Goal: Download file/media

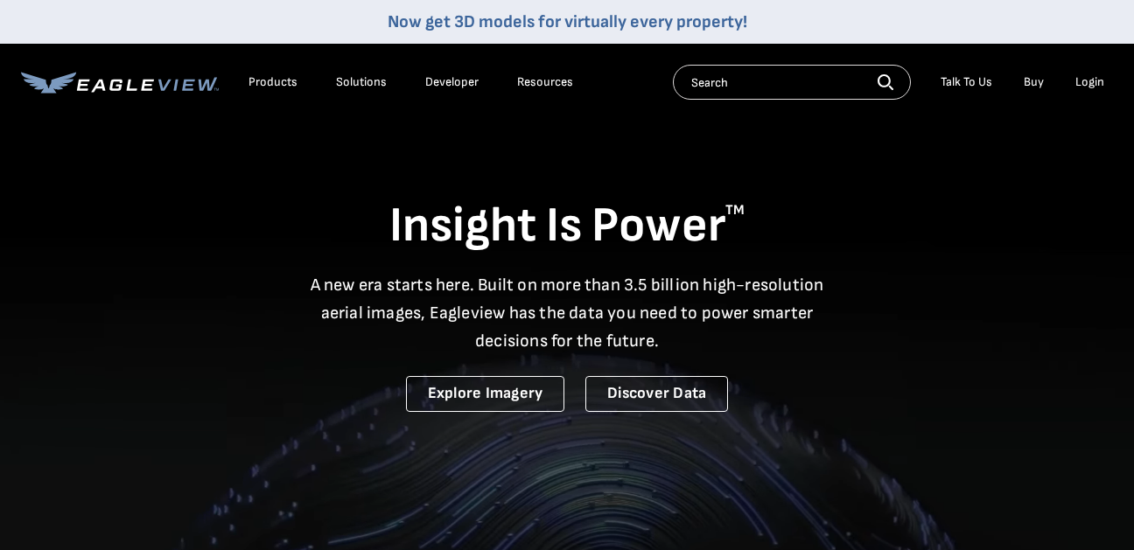
click at [1090, 81] on div "Login" at bounding box center [1089, 82] width 29 height 16
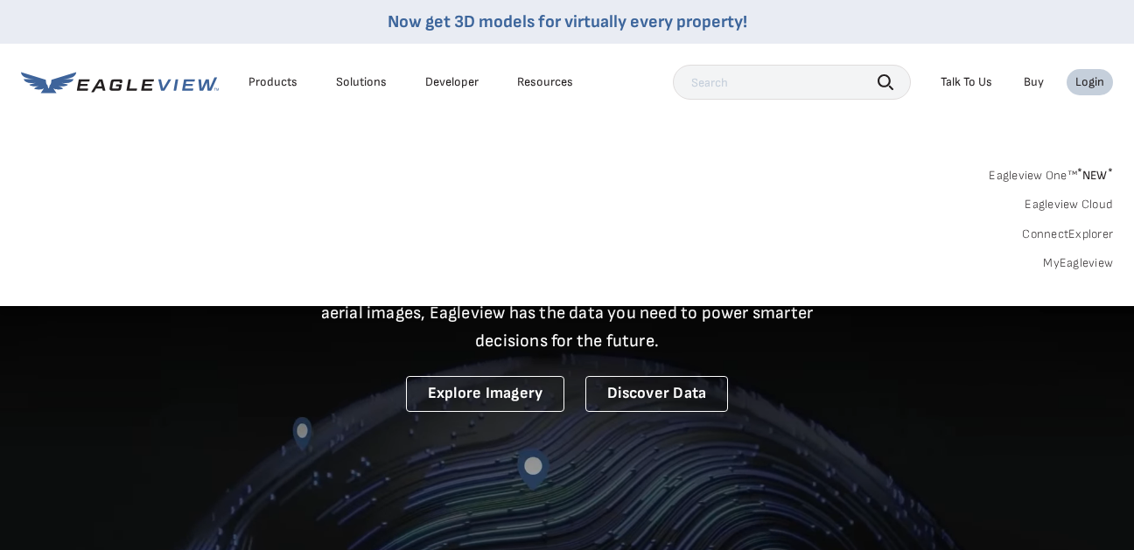
click at [1061, 263] on link "MyEagleview" at bounding box center [1078, 264] width 70 height 16
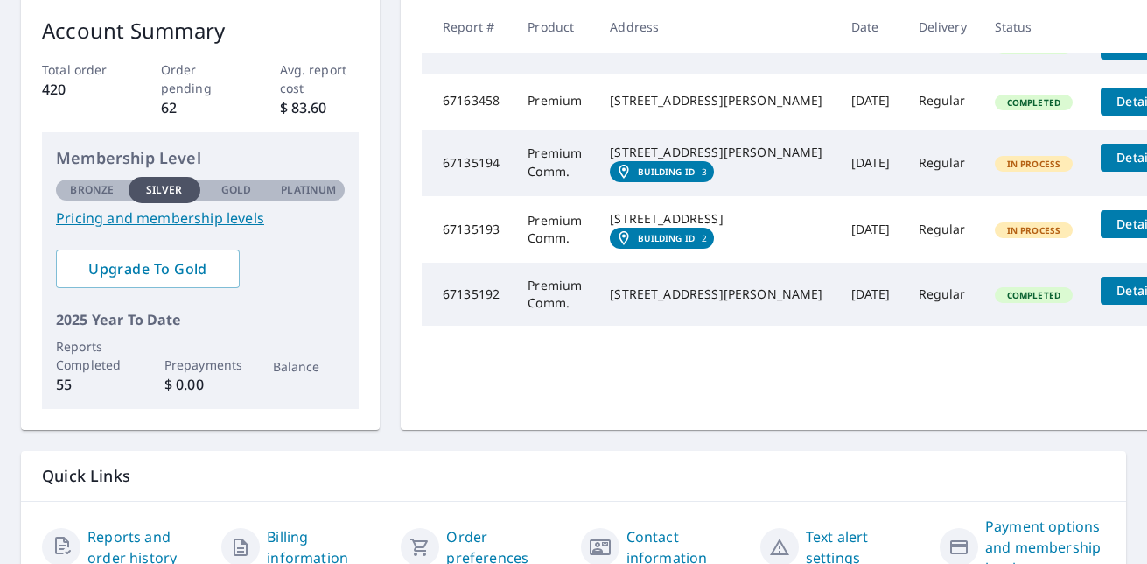
scroll to position [279, 0]
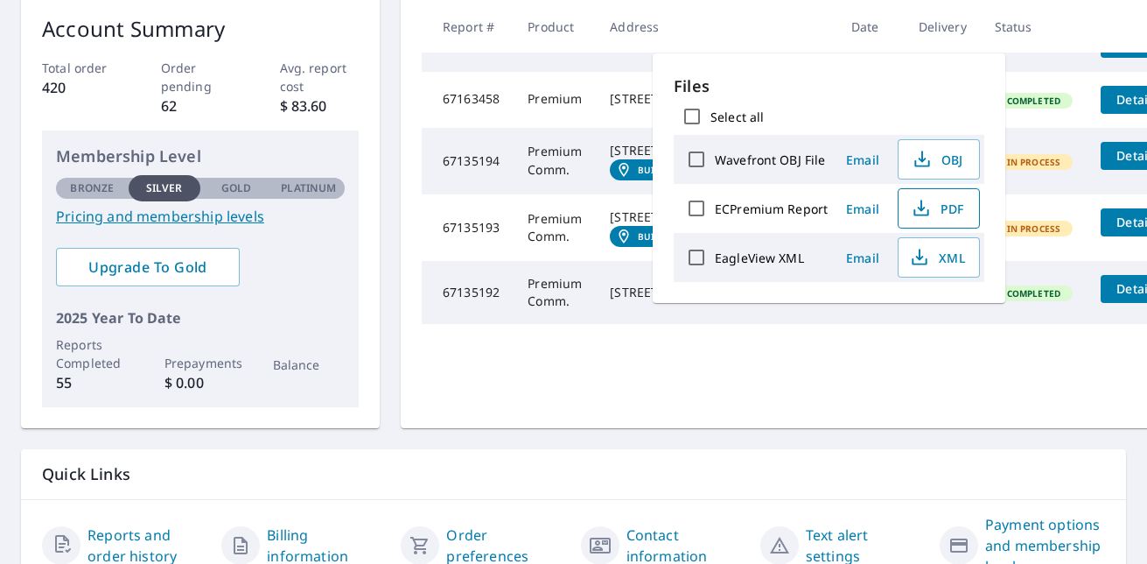
click at [939, 216] on span "PDF" at bounding box center [937, 208] width 56 height 21
click at [788, 541] on div "Text alert settings" at bounding box center [842, 545] width 165 height 63
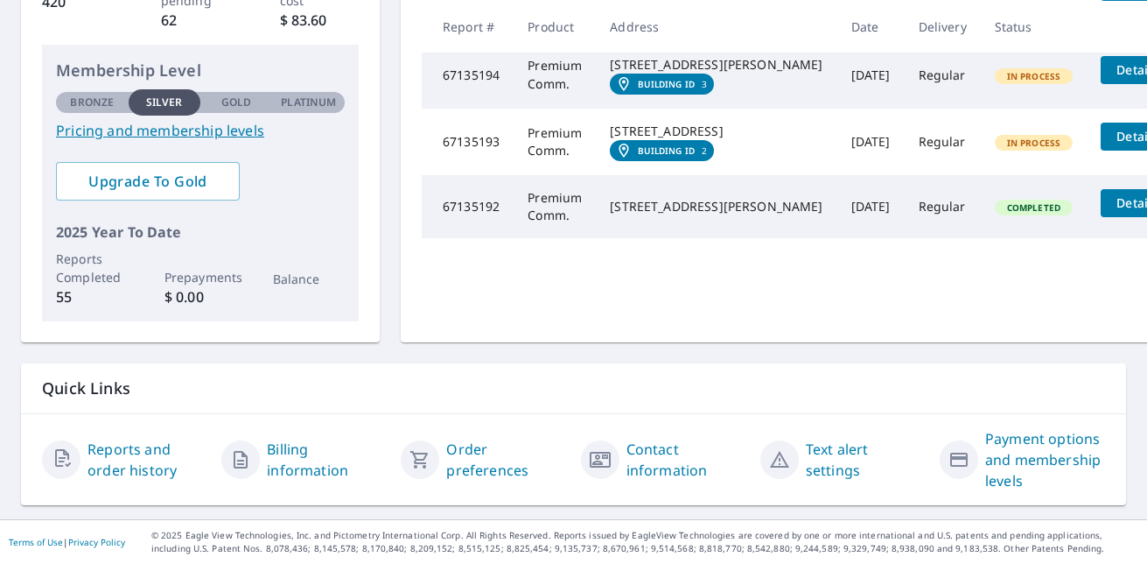
scroll to position [396, 0]
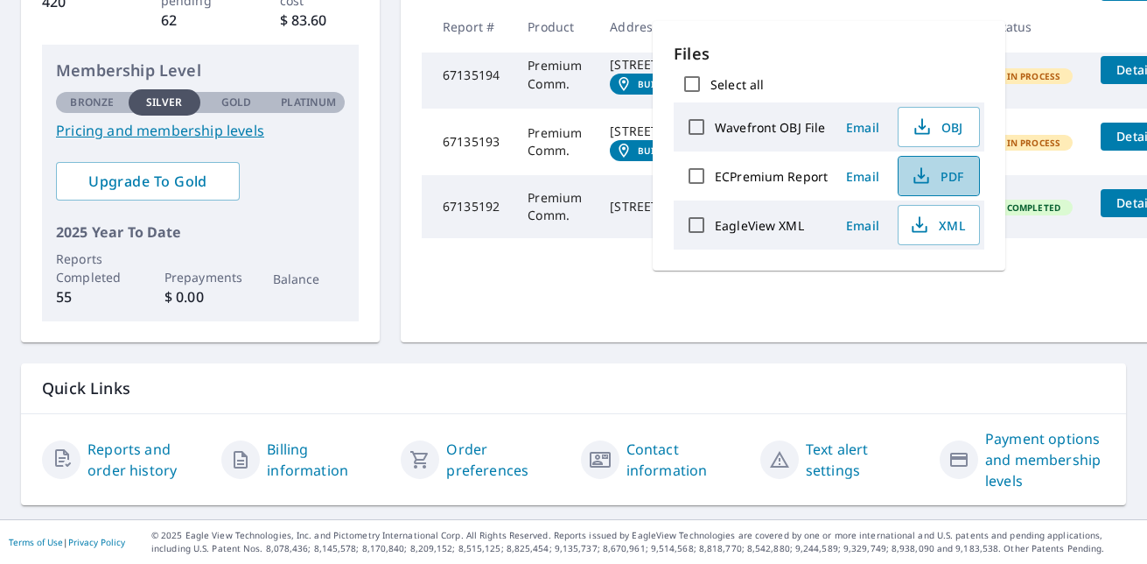
click at [938, 179] on span "PDF" at bounding box center [937, 175] width 56 height 21
click at [671, 377] on p "Quick Links" at bounding box center [573, 388] width 1063 height 22
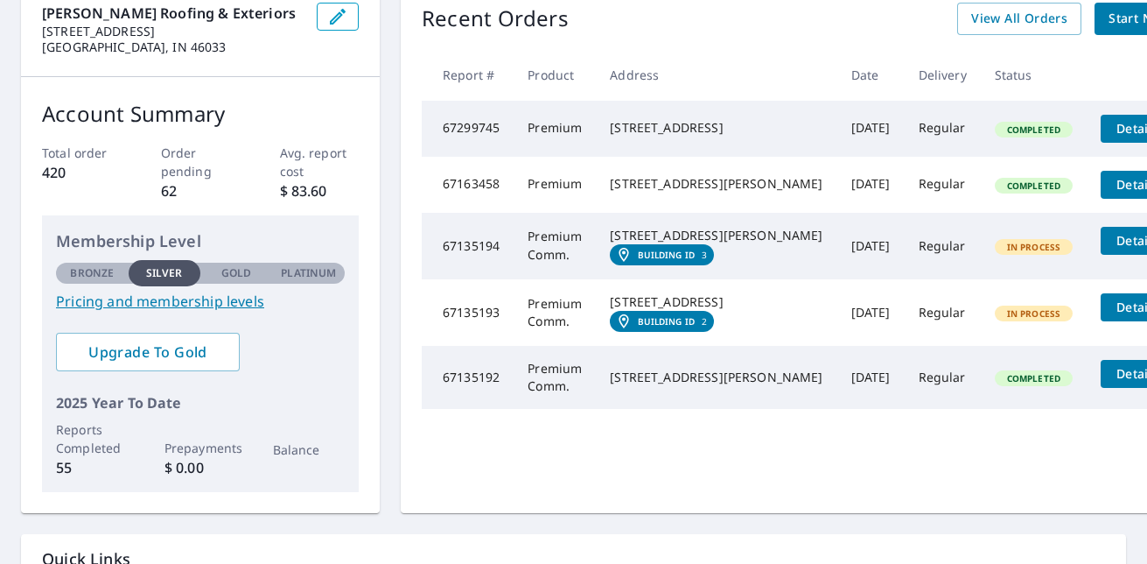
scroll to position [207, 0]
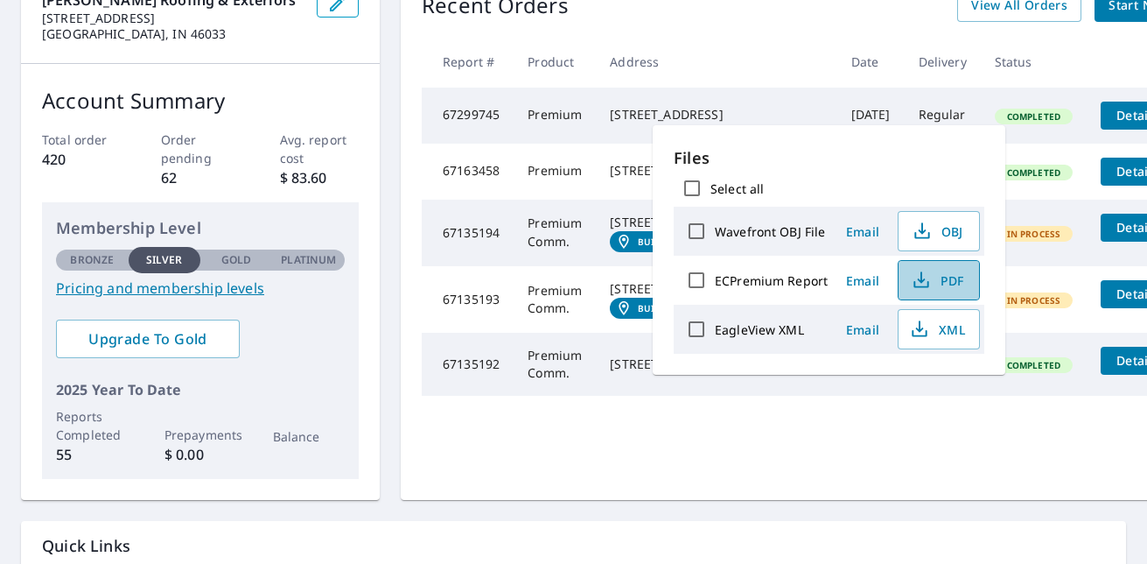
click at [940, 277] on span "PDF" at bounding box center [937, 280] width 56 height 21
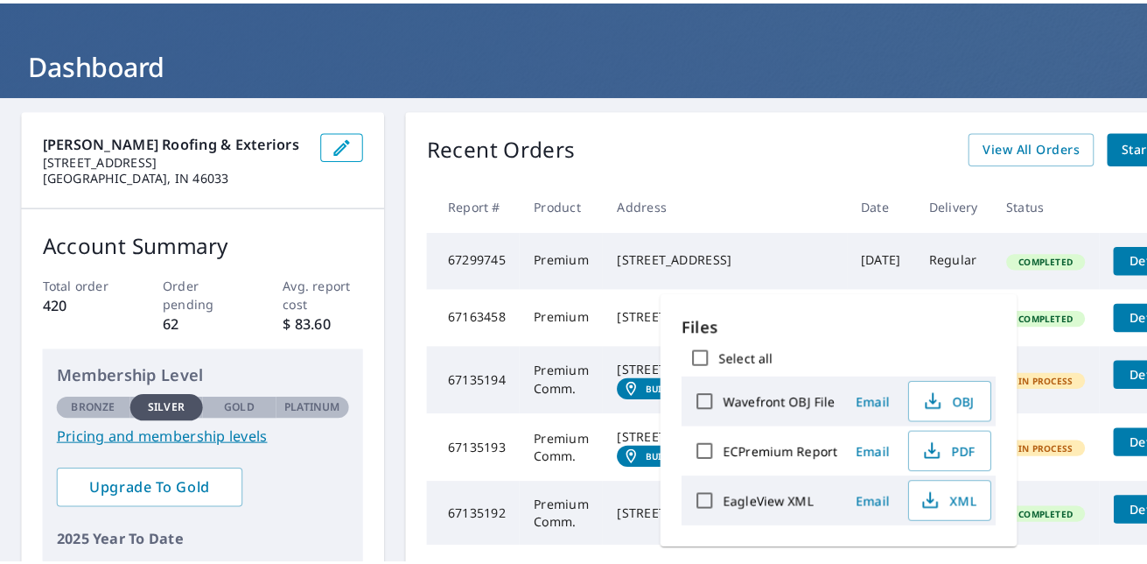
scroll to position [0, 0]
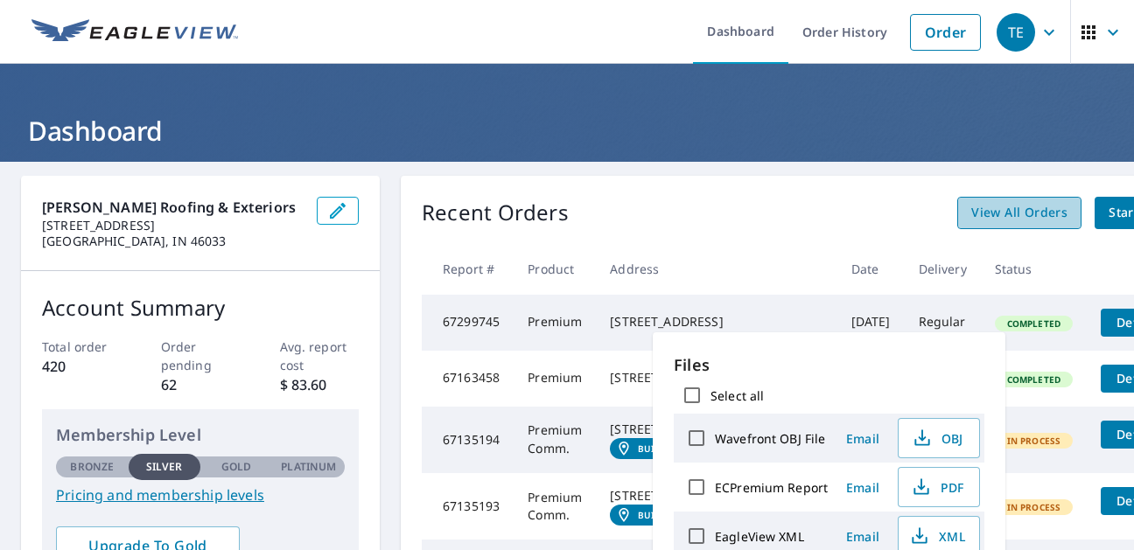
click at [971, 221] on span "View All Orders" at bounding box center [1019, 213] width 96 height 22
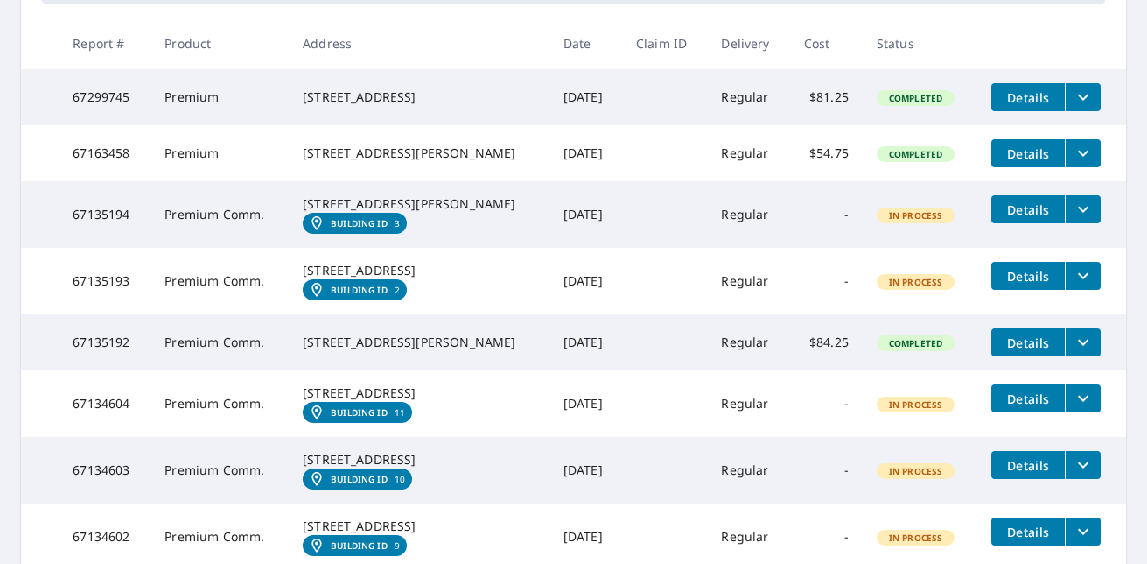
scroll to position [305, 0]
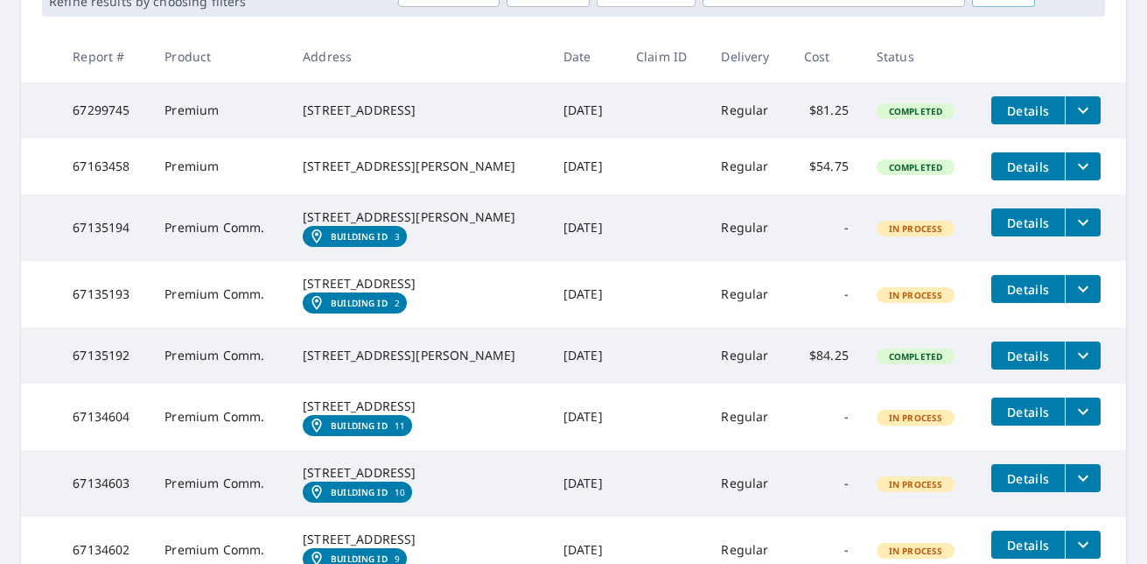
click at [1077, 175] on button "filesDropdownBtn-67163458" at bounding box center [1083, 166] width 36 height 28
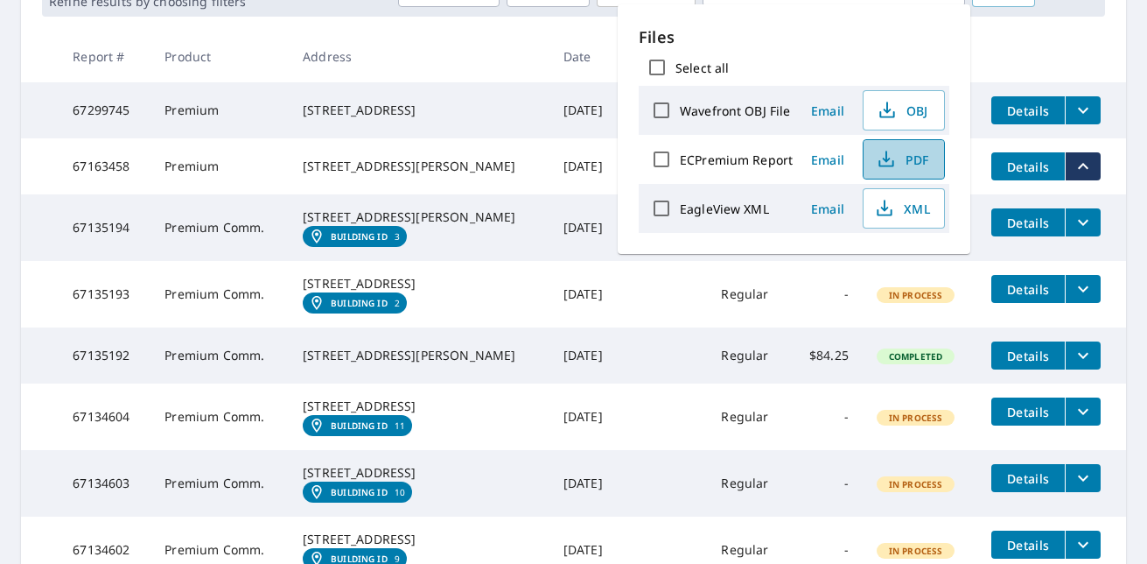
click at [907, 166] on span "PDF" at bounding box center [902, 159] width 56 height 21
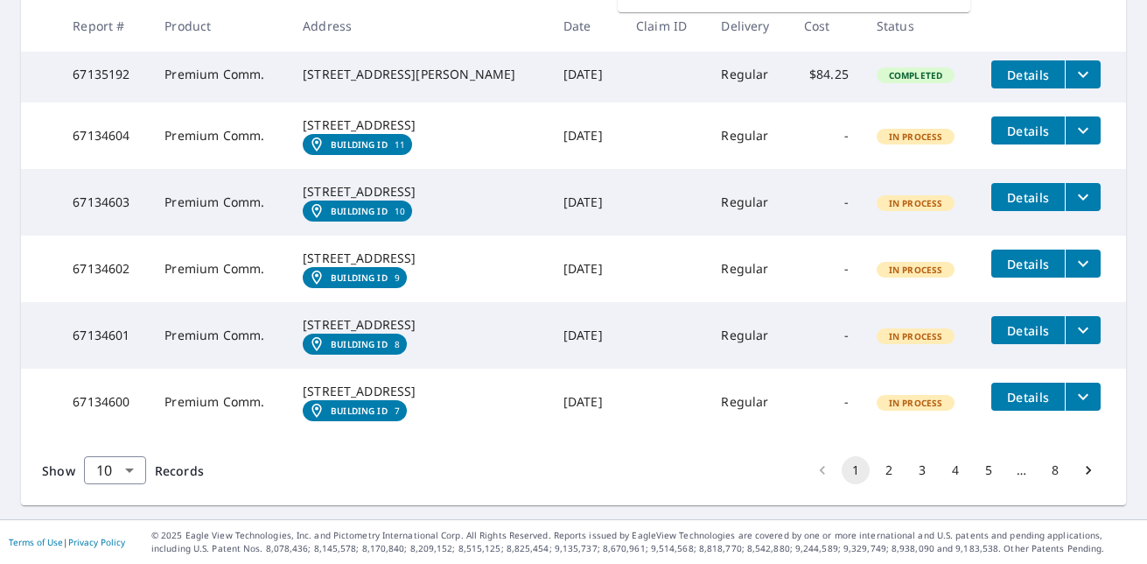
scroll to position [730, 0]
click at [875, 462] on button "2" at bounding box center [889, 470] width 28 height 28
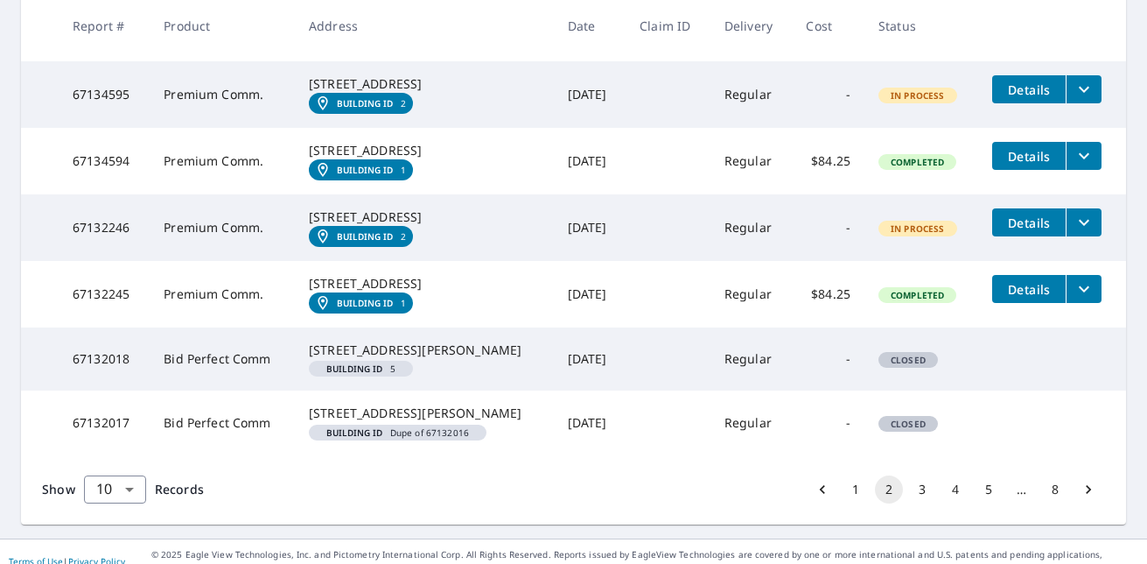
scroll to position [601, 0]
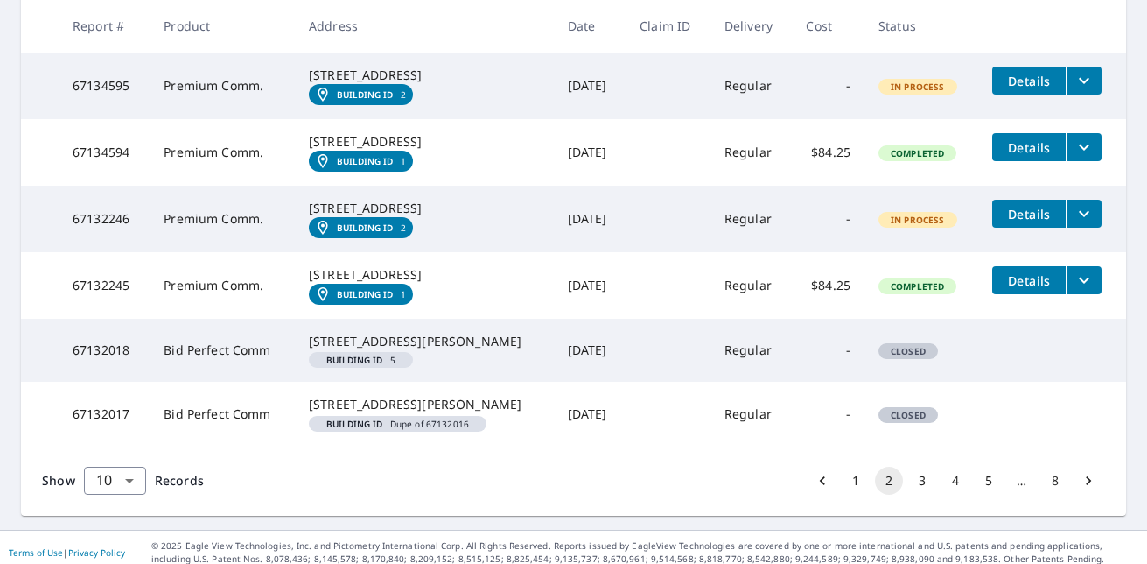
click at [1078, 291] on icon "filesDropdownBtn-67132245" at bounding box center [1084, 280] width 21 height 21
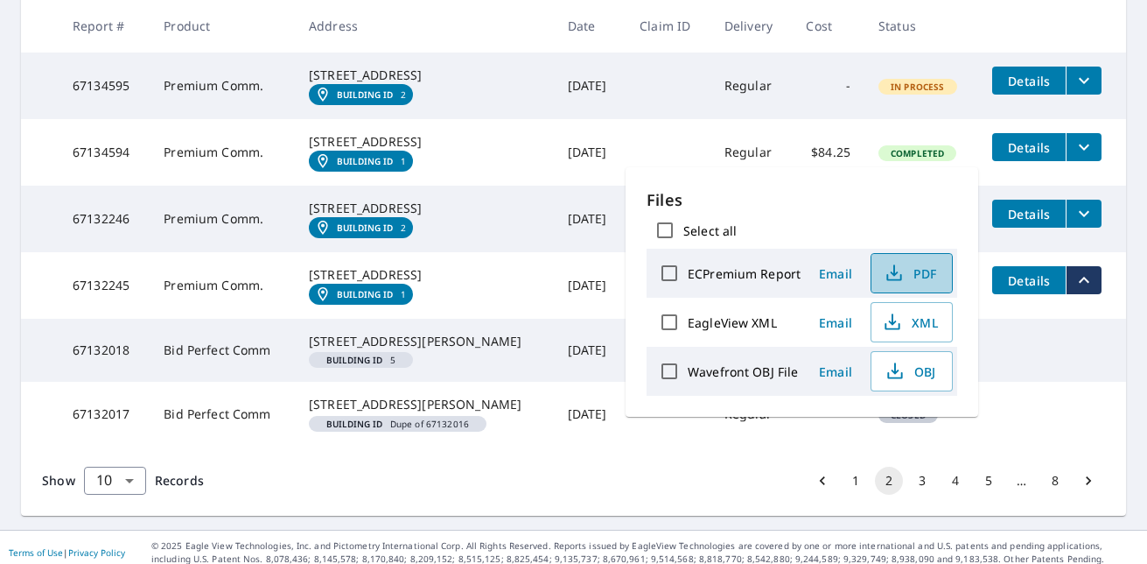
click at [929, 276] on span "PDF" at bounding box center [910, 273] width 56 height 21
click at [1074, 224] on icon "filesDropdownBtn-67132246" at bounding box center [1084, 213] width 21 height 21
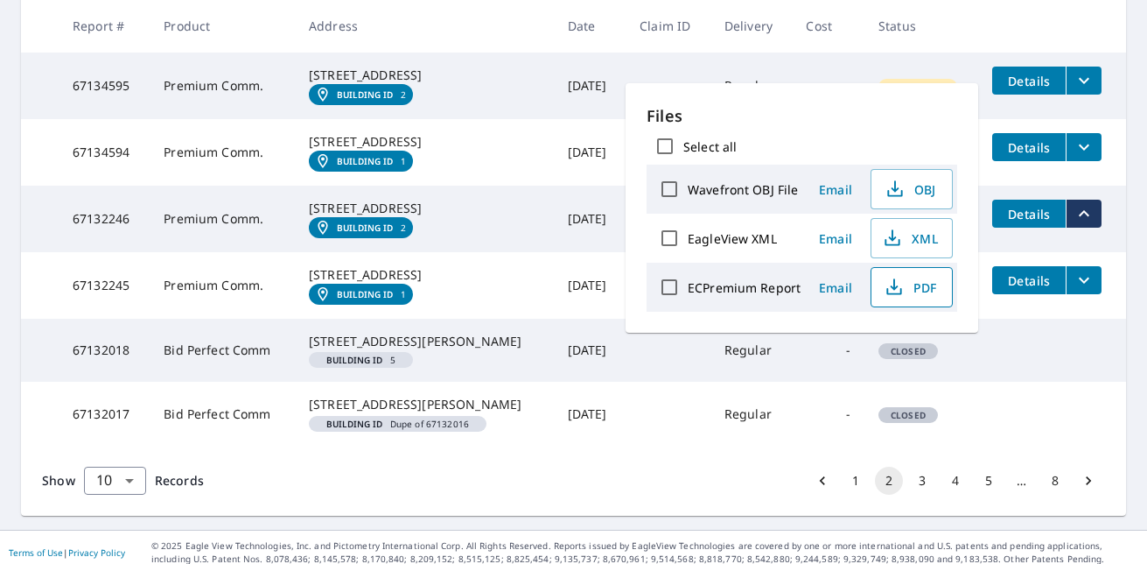
click at [914, 290] on span "PDF" at bounding box center [910, 287] width 56 height 21
